Goal: Task Accomplishment & Management: Manage account settings

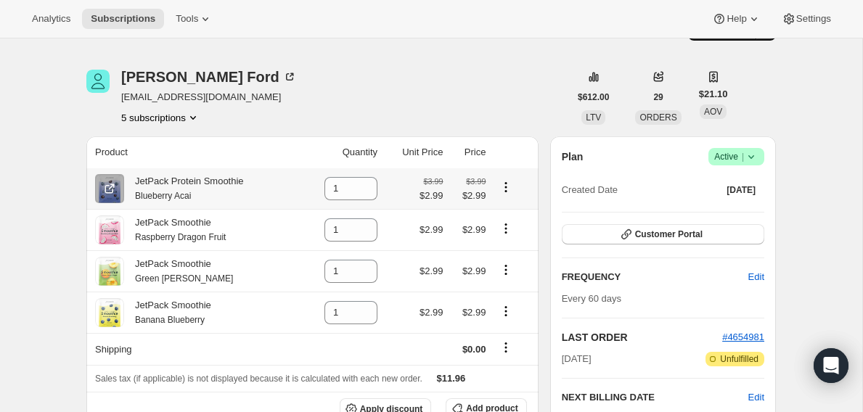
scroll to position [36, 0]
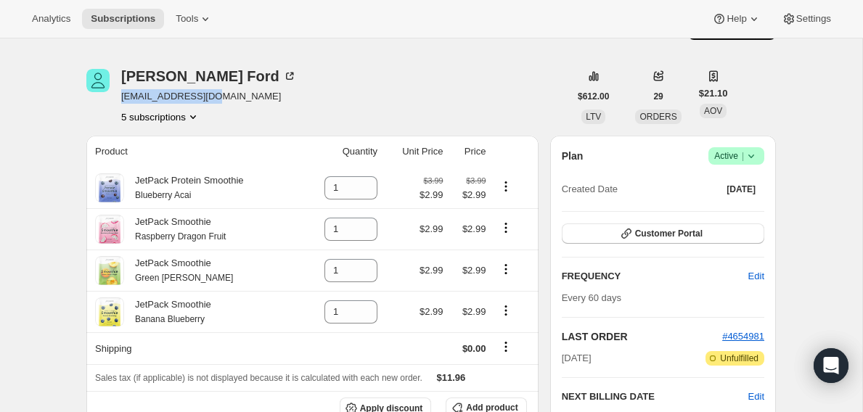
drag, startPoint x: 243, startPoint y: 98, endPoint x: 116, endPoint y: 96, distance: 127.0
click at [116, 96] on div "[PERSON_NAME] [EMAIL_ADDRESS][DOMAIN_NAME] 5 subscriptions" at bounding box center [327, 96] width 482 height 55
copy span "[EMAIL_ADDRESS][DOMAIN_NAME]"
click at [389, 90] on div "[PERSON_NAME] [EMAIL_ADDRESS][DOMAIN_NAME] 5 subscriptions" at bounding box center [327, 96] width 482 height 55
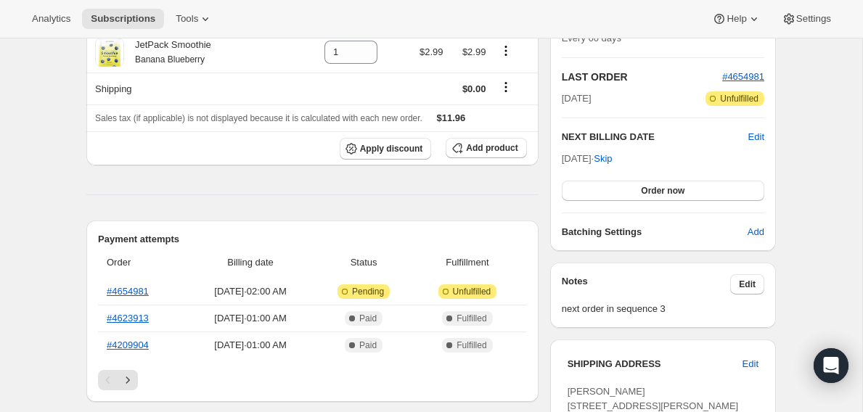
scroll to position [357, 0]
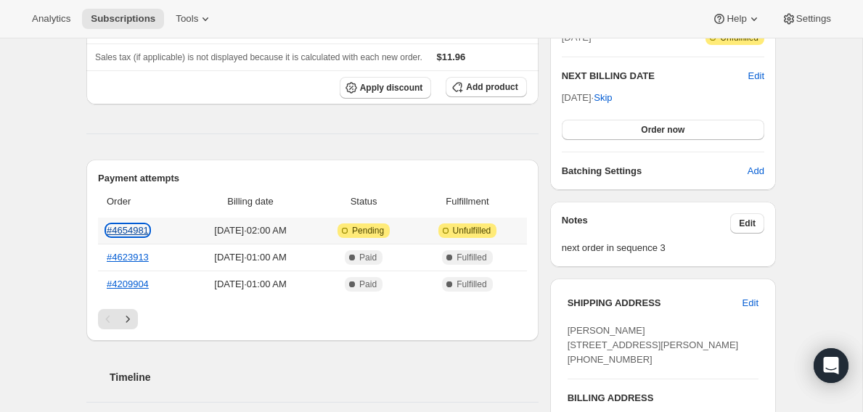
click at [126, 231] on link "#4654981" at bounding box center [128, 230] width 42 height 11
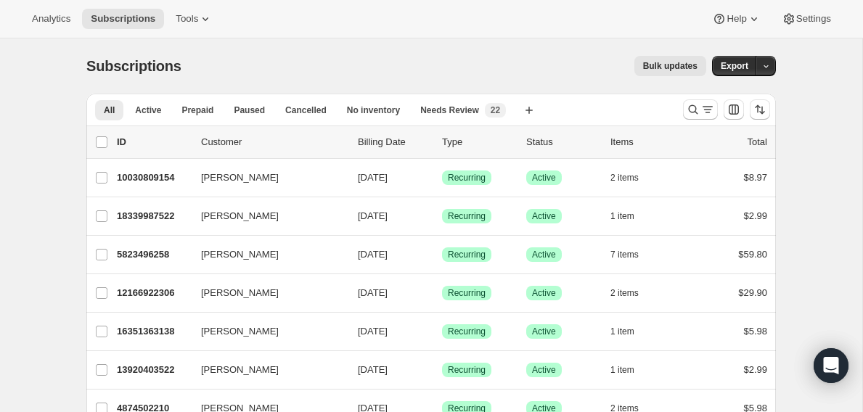
scroll to position [20, 0]
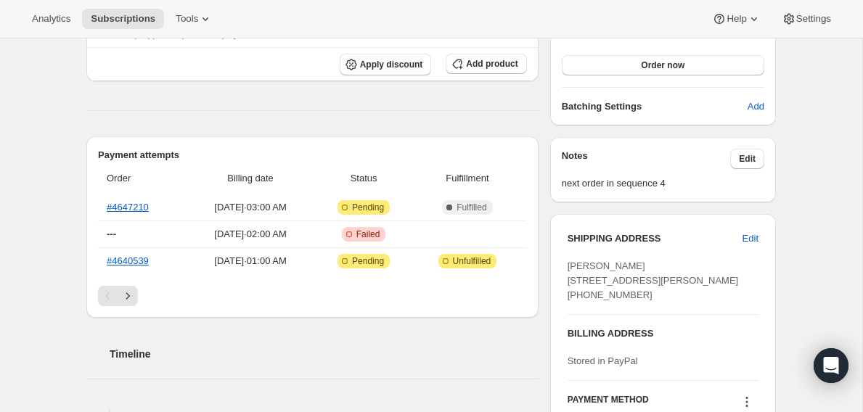
scroll to position [427, 0]
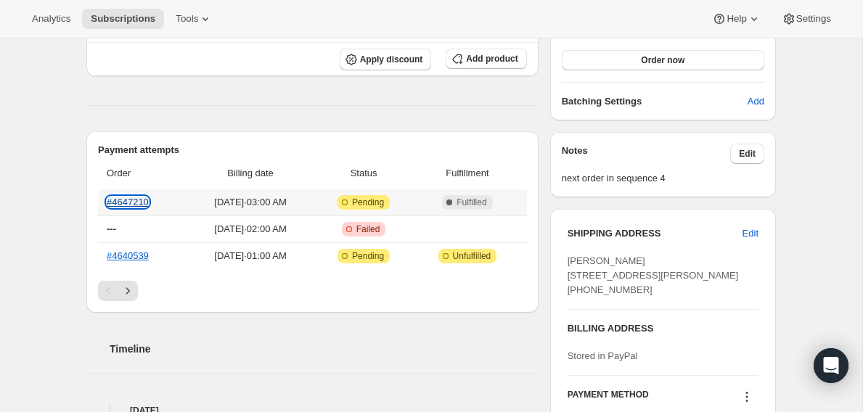
click at [131, 205] on link "#4647210" at bounding box center [128, 202] width 42 height 11
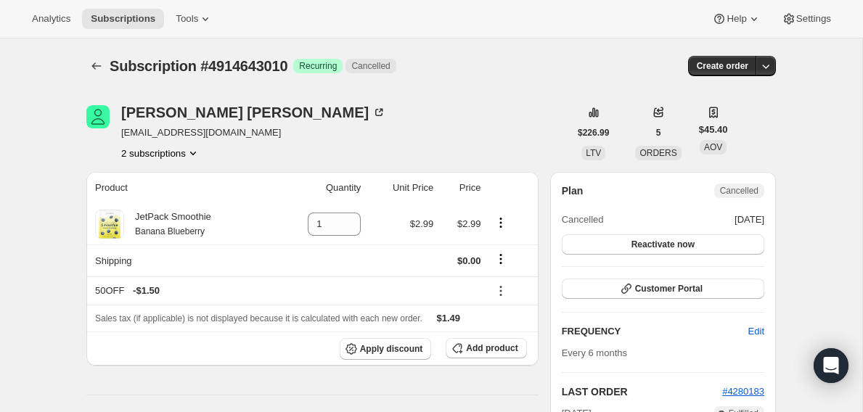
click at [136, 155] on button "2 subscriptions" at bounding box center [160, 153] width 79 height 15
click at [144, 207] on span "4914643010 Info Current" at bounding box center [160, 205] width 96 height 11
click at [194, 205] on span "Current" at bounding box center [187, 206] width 29 height 12
click at [133, 198] on span "4914643010 Info Current" at bounding box center [160, 205] width 96 height 15
click at [133, 184] on span "4914610242" at bounding box center [138, 180] width 52 height 11
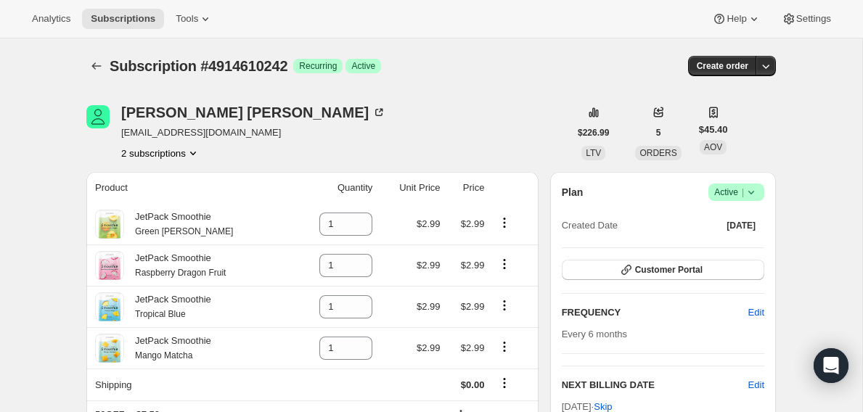
click at [729, 192] on span "Active |" at bounding box center [736, 192] width 44 height 15
click at [728, 252] on span "Cancel subscription" at bounding box center [731, 246] width 82 height 15
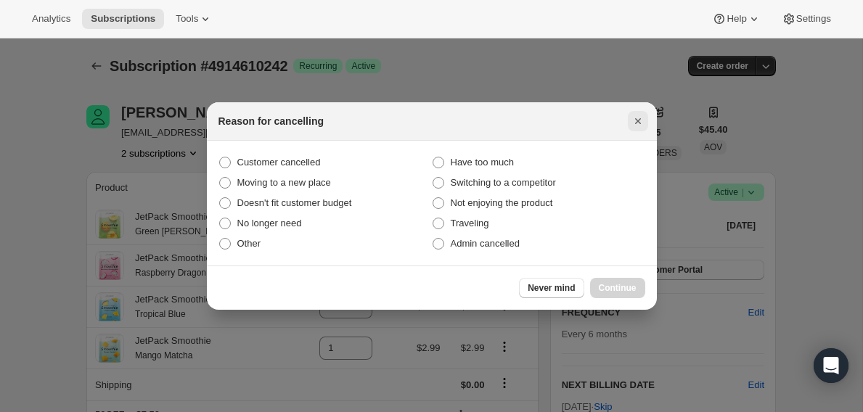
click at [639, 119] on icon "Close" at bounding box center [637, 121] width 6 height 6
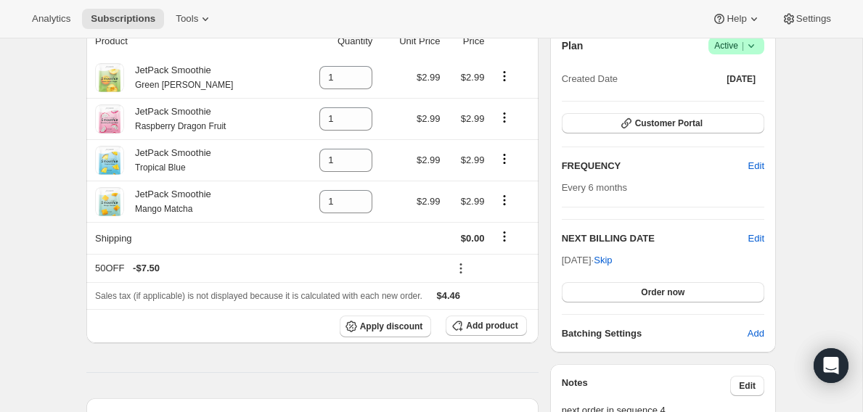
scroll to position [157, 0]
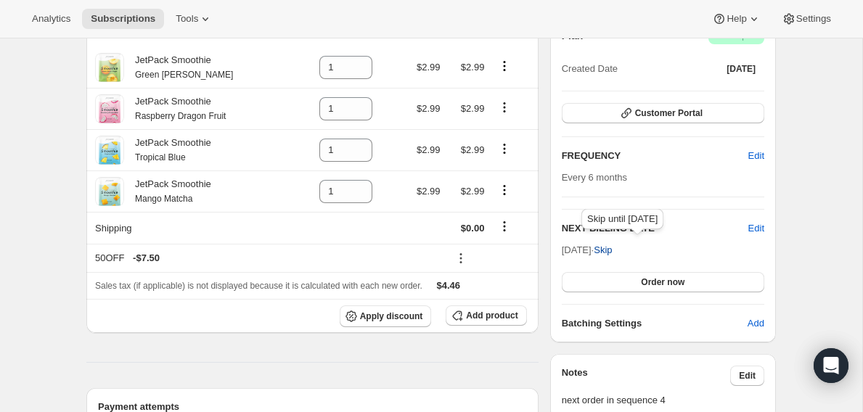
click at [612, 252] on span "Skip" at bounding box center [602, 250] width 18 height 15
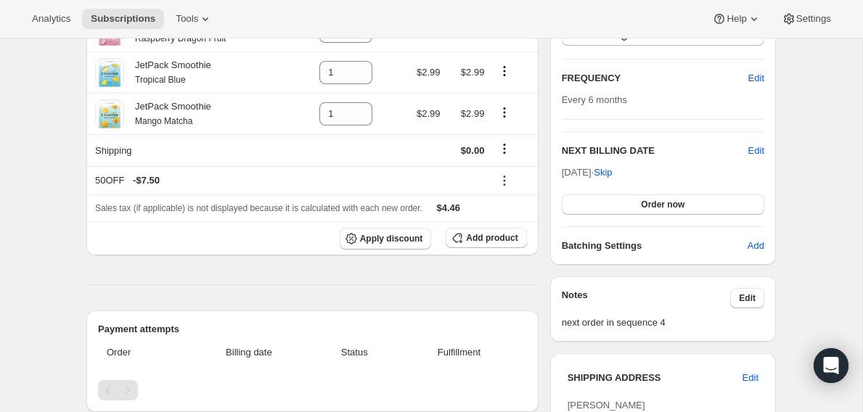
scroll to position [0, 0]
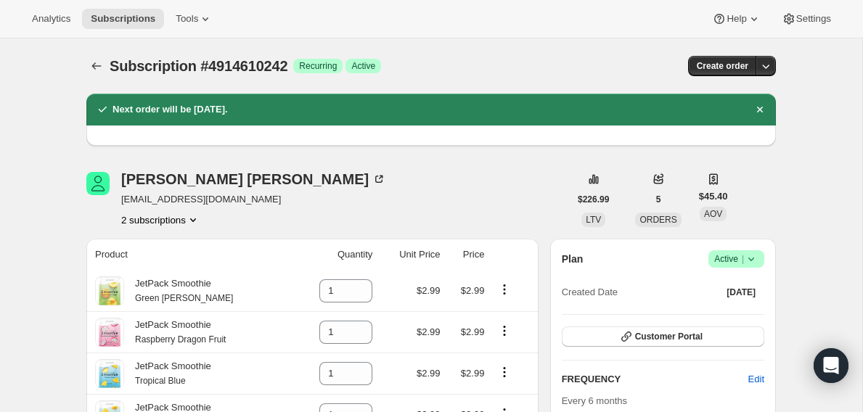
click at [181, 210] on div "Bryan Edstrom frail9953@me.com 2 subscriptions" at bounding box center [253, 199] width 265 height 55
click at [181, 218] on button "2 subscriptions" at bounding box center [160, 220] width 79 height 15
click at [151, 274] on span "4914643010" at bounding box center [138, 271] width 52 height 11
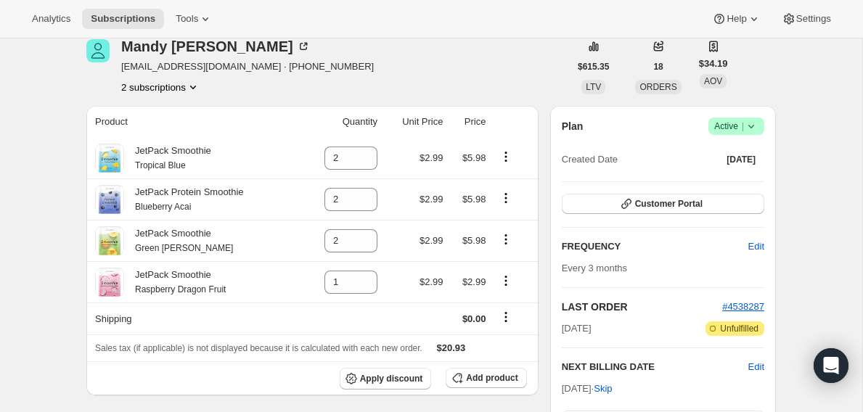
scroll to position [107, 0]
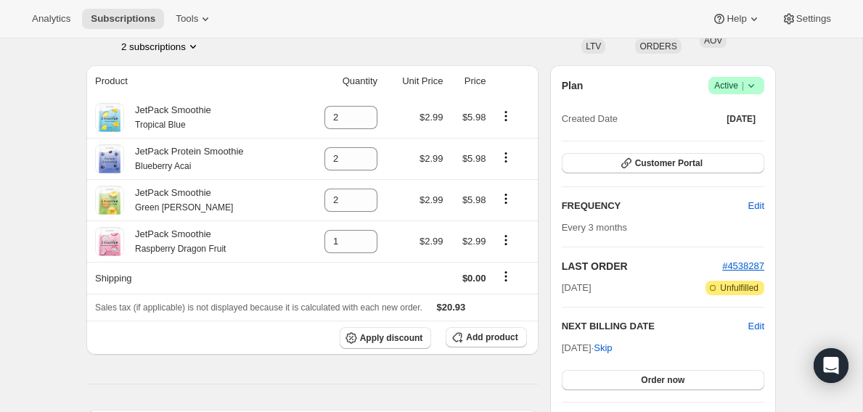
click at [747, 87] on icon at bounding box center [751, 85] width 15 height 15
click at [740, 136] on span "Cancel subscription" at bounding box center [731, 138] width 82 height 11
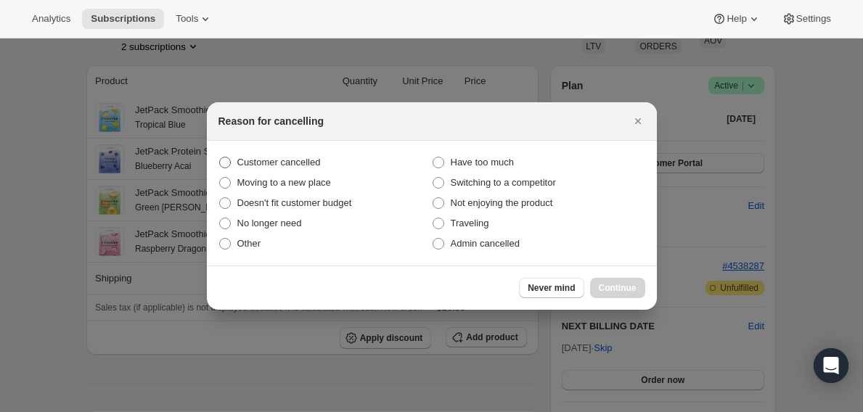
click at [316, 168] on span "Customer cancelled" at bounding box center [278, 162] width 83 height 11
click at [220, 157] on input "Customer cancelled" at bounding box center [219, 157] width 1 height 1
radio input "true"
click at [609, 284] on span "Continue" at bounding box center [618, 288] width 38 height 12
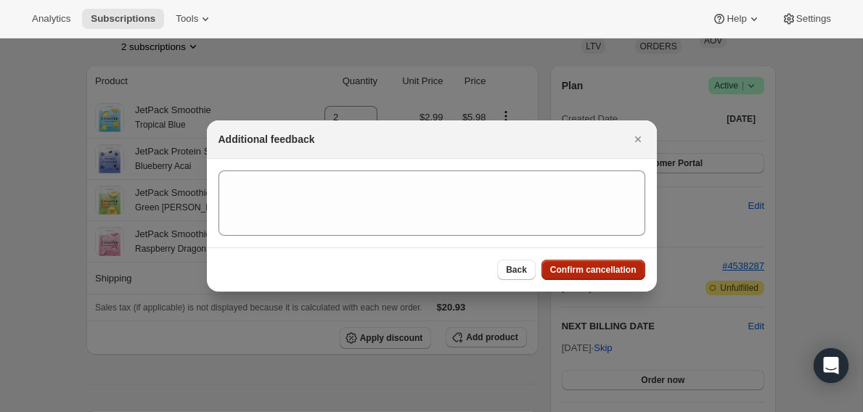
click at [604, 274] on span "Confirm cancellation" at bounding box center [593, 270] width 86 height 12
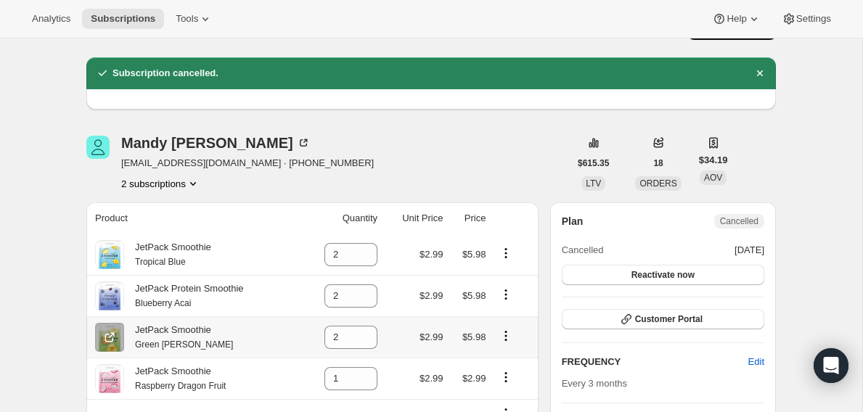
scroll to position [5, 0]
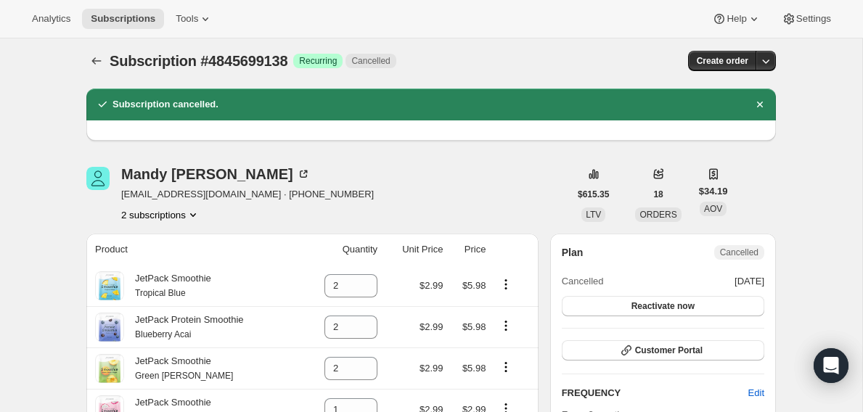
click at [173, 218] on button "2 subscriptions" at bounding box center [160, 214] width 79 height 15
click at [133, 246] on span "23504552002" at bounding box center [140, 242] width 58 height 11
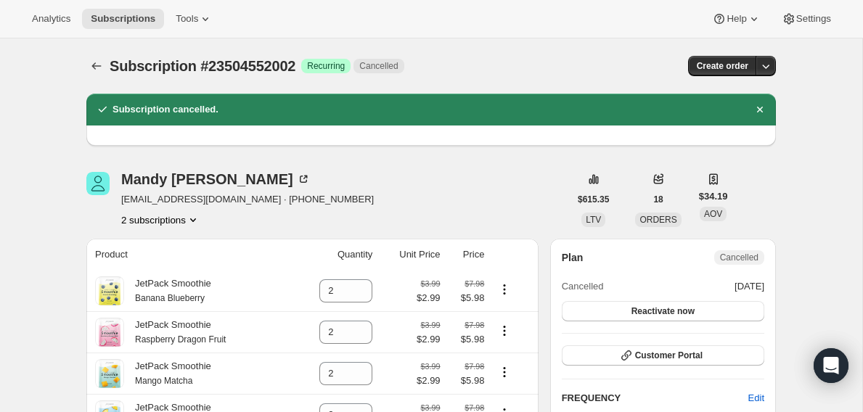
click at [165, 226] on button "2 subscriptions" at bounding box center [160, 220] width 79 height 15
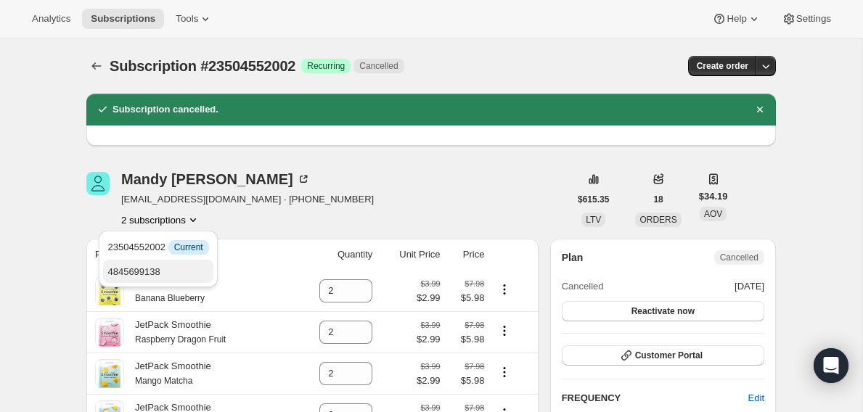
click at [162, 279] on span "4845699138" at bounding box center [157, 272] width 101 height 15
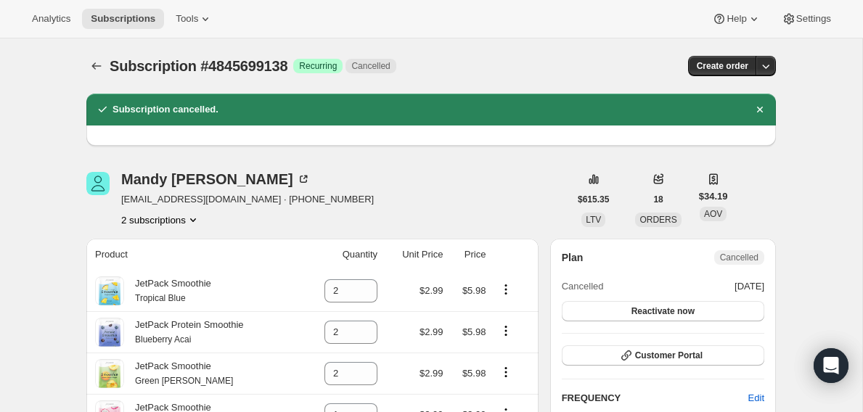
click at [159, 222] on button "2 subscriptions" at bounding box center [160, 220] width 79 height 15
click at [163, 271] on span "4845699138 Info Current" at bounding box center [159, 271] width 96 height 11
click at [197, 268] on span "Current" at bounding box center [186, 272] width 29 height 12
click at [197, 271] on span "Current" at bounding box center [186, 272] width 29 height 12
click at [369, 215] on div "Mandy Faulkner writeasraine@aol.com · +19097097346 2 subscriptions" at bounding box center [327, 199] width 482 height 55
